Goal: Understand process/instructions: Learn how to perform a task or action

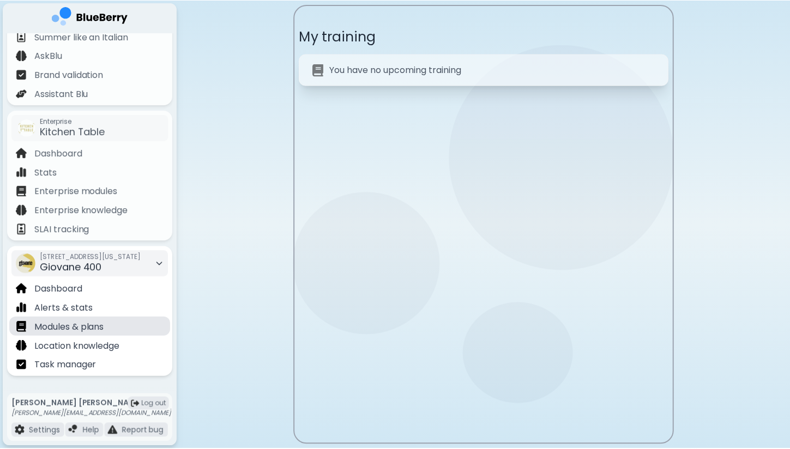
scroll to position [65, 0]
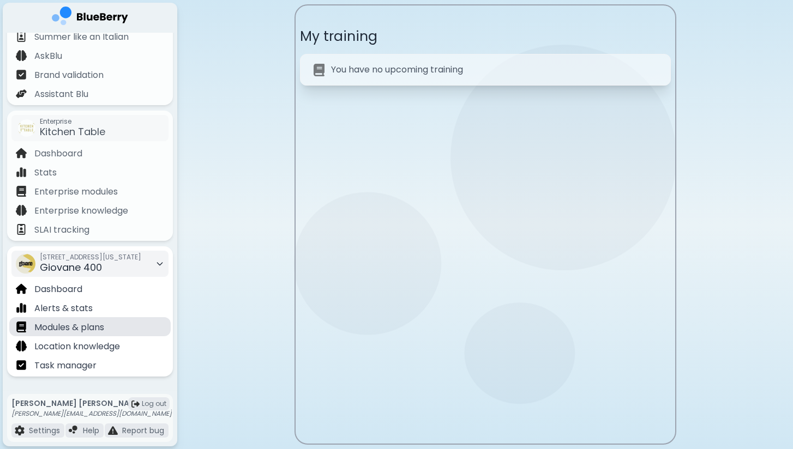
click at [68, 333] on p "Modules & plans" at bounding box center [69, 327] width 70 height 13
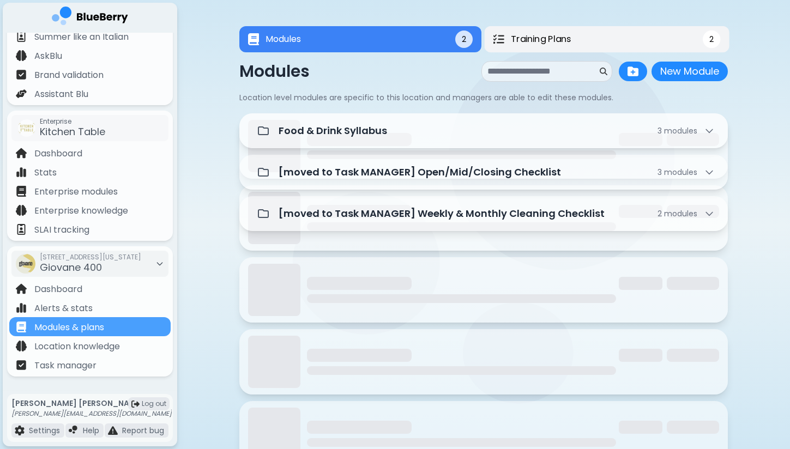
click at [620, 41] on button "Training Plans 2" at bounding box center [606, 39] width 245 height 27
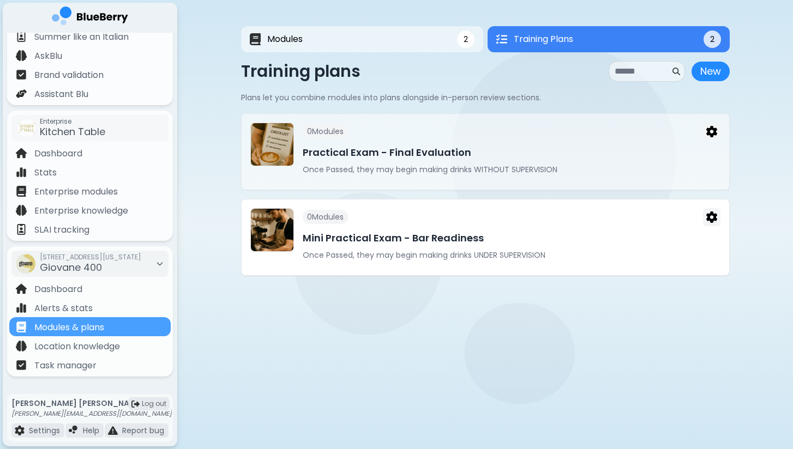
click at [446, 225] on div "0 Module s" at bounding box center [512, 217] width 418 height 18
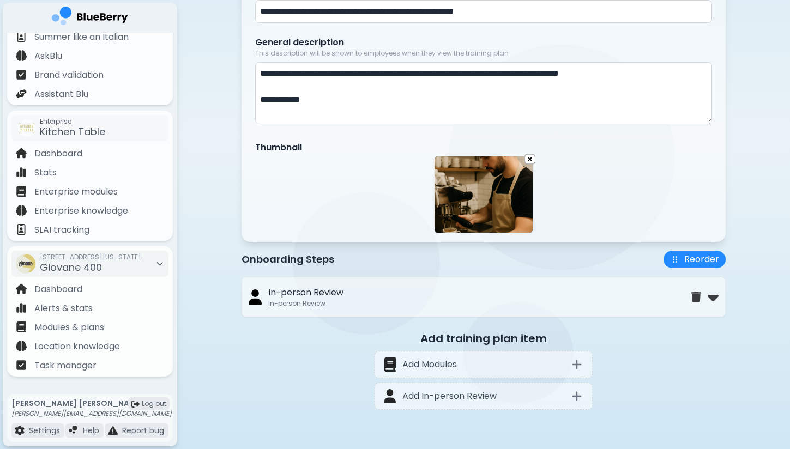
scroll to position [178, 0]
click at [80, 329] on p "Modules & plans" at bounding box center [69, 327] width 70 height 13
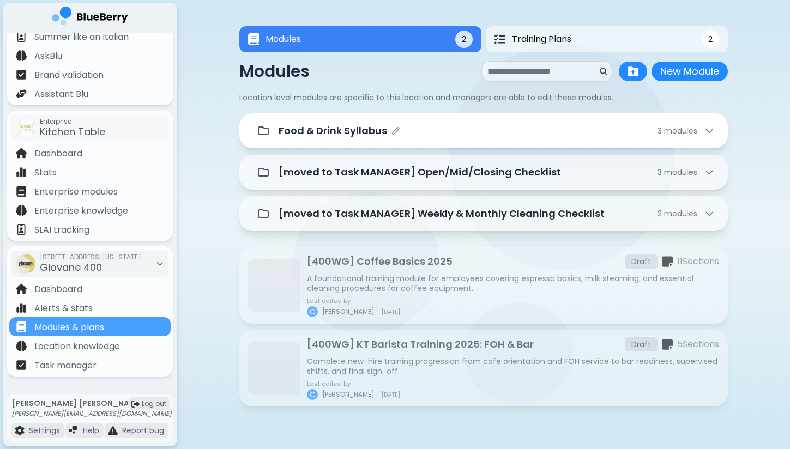
click at [387, 131] on div "Food & Drink Syllabus" at bounding box center [340, 130] width 122 height 15
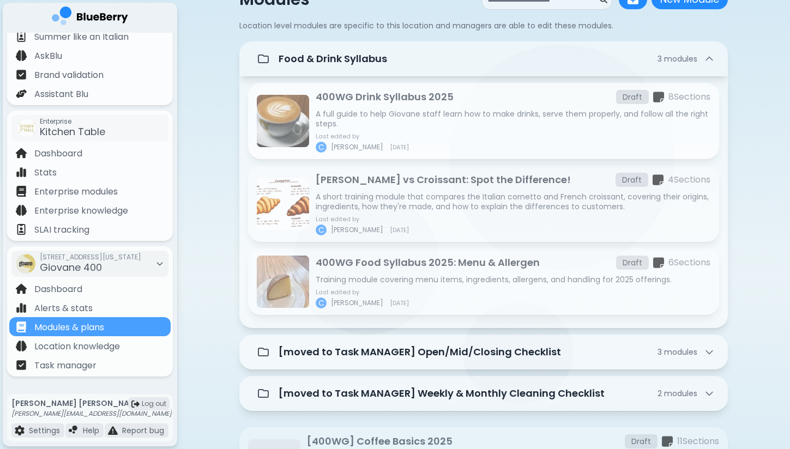
scroll to position [96, 0]
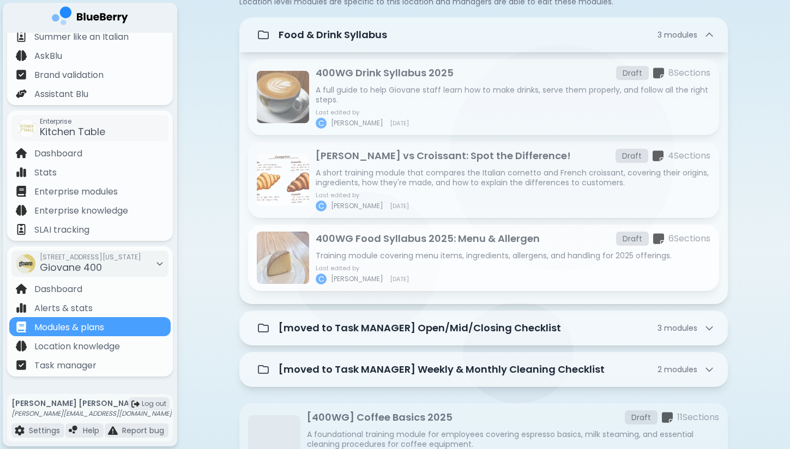
click at [359, 245] on p "400WG Food Syllabus 2025: Menu & Allergen" at bounding box center [428, 238] width 224 height 15
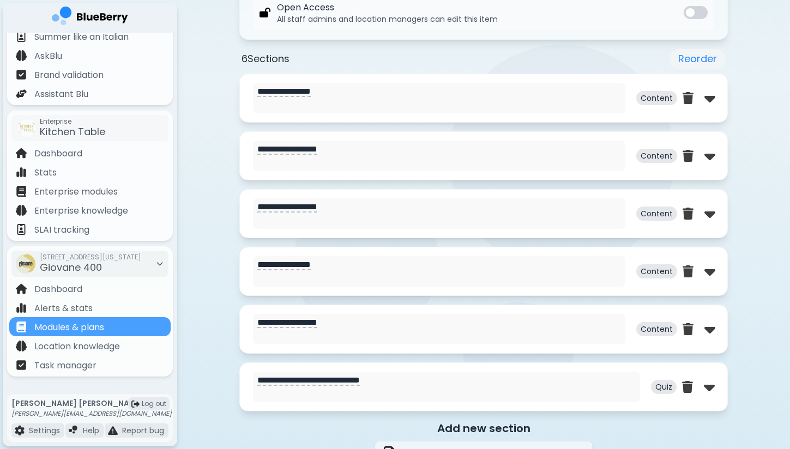
scroll to position [505, 0]
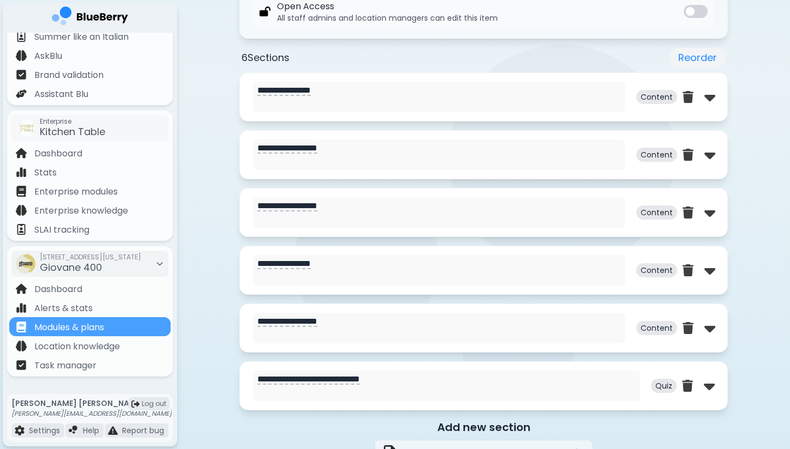
click at [714, 97] on div "**********" at bounding box center [483, 97] width 489 height 49
click at [705, 95] on img at bounding box center [710, 96] width 11 height 17
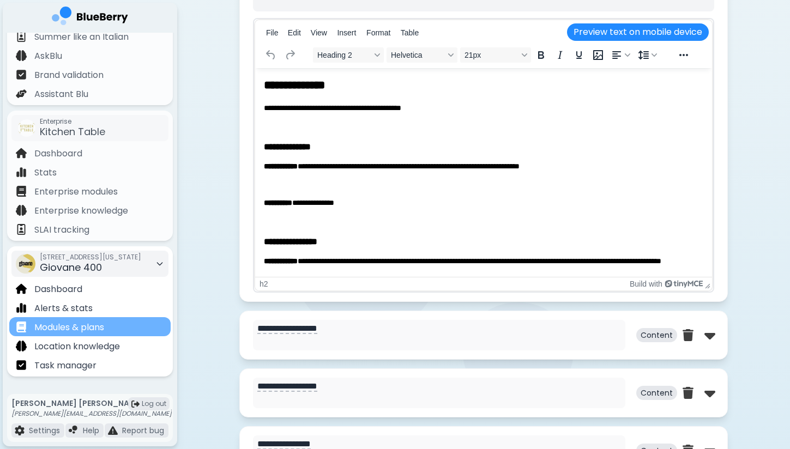
scroll to position [0, 0]
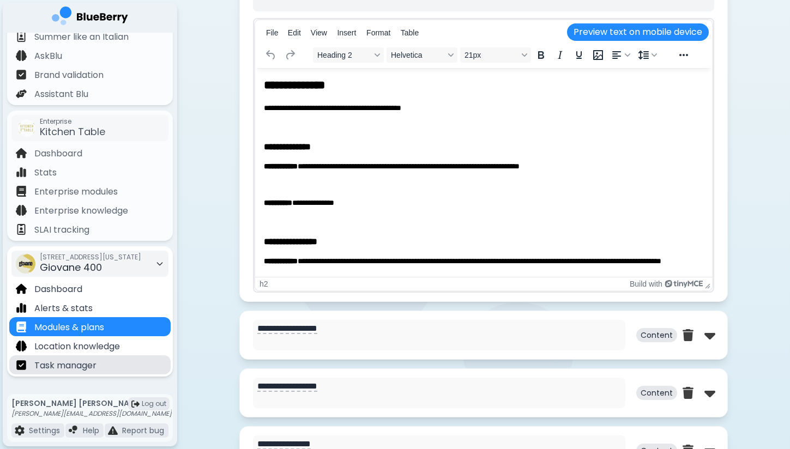
click at [77, 361] on p "Task manager" at bounding box center [65, 365] width 62 height 13
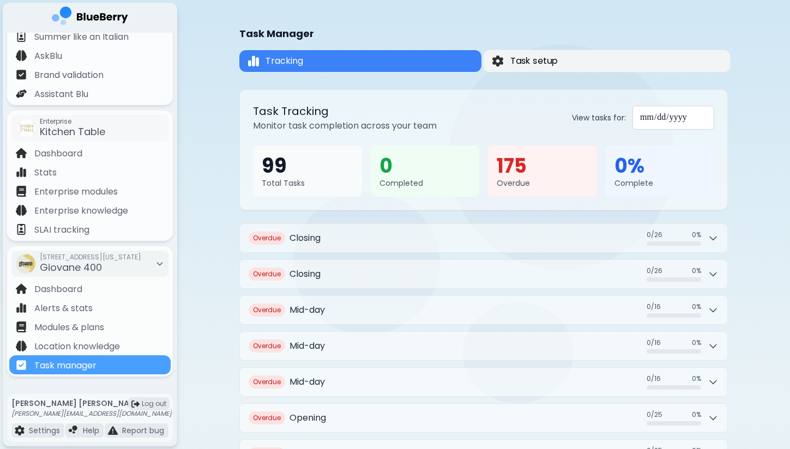
click at [652, 56] on button "Task setup" at bounding box center [607, 61] width 247 height 22
